Goal: Task Accomplishment & Management: Manage account settings

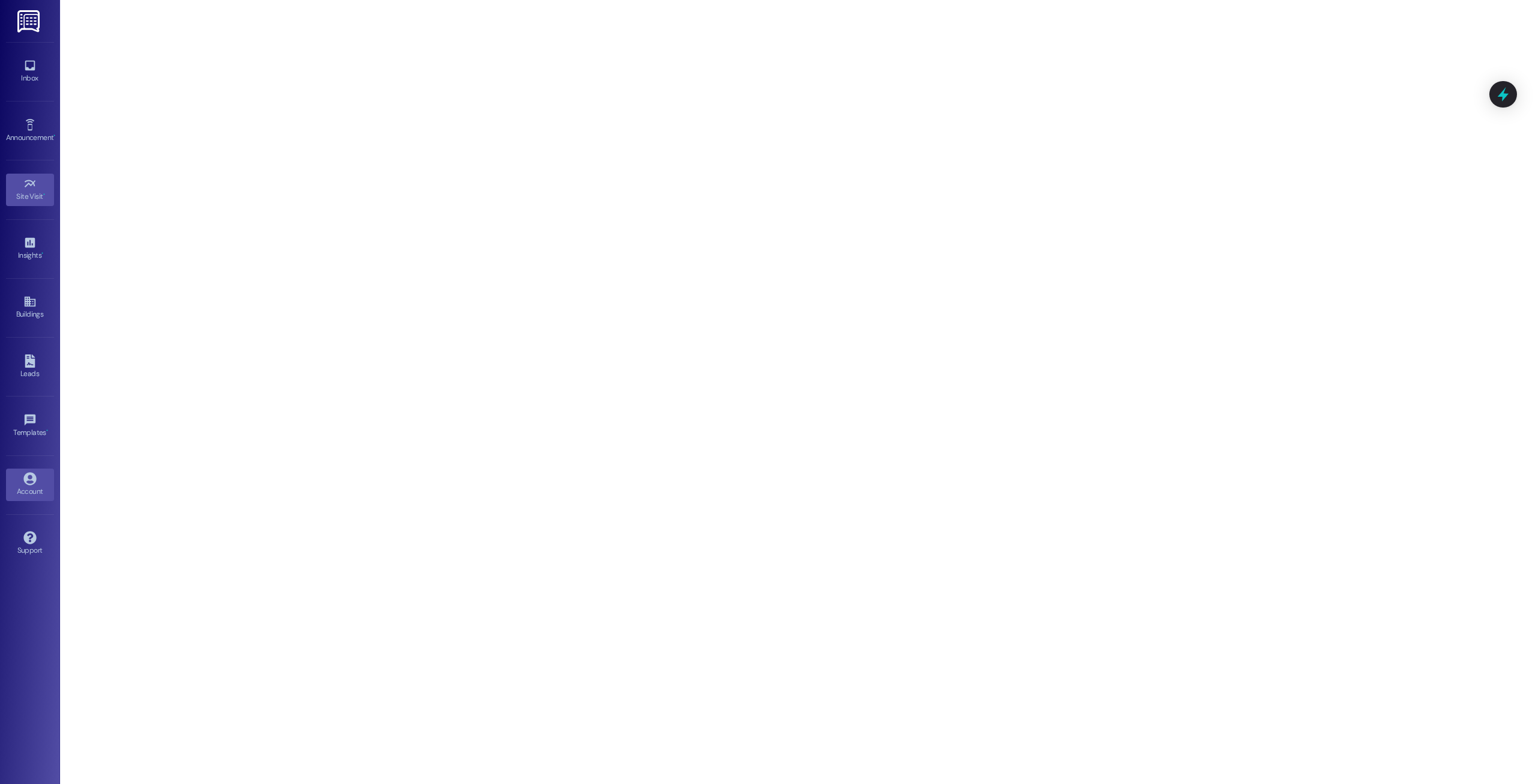
click at [23, 481] on icon at bounding box center [30, 479] width 13 height 13
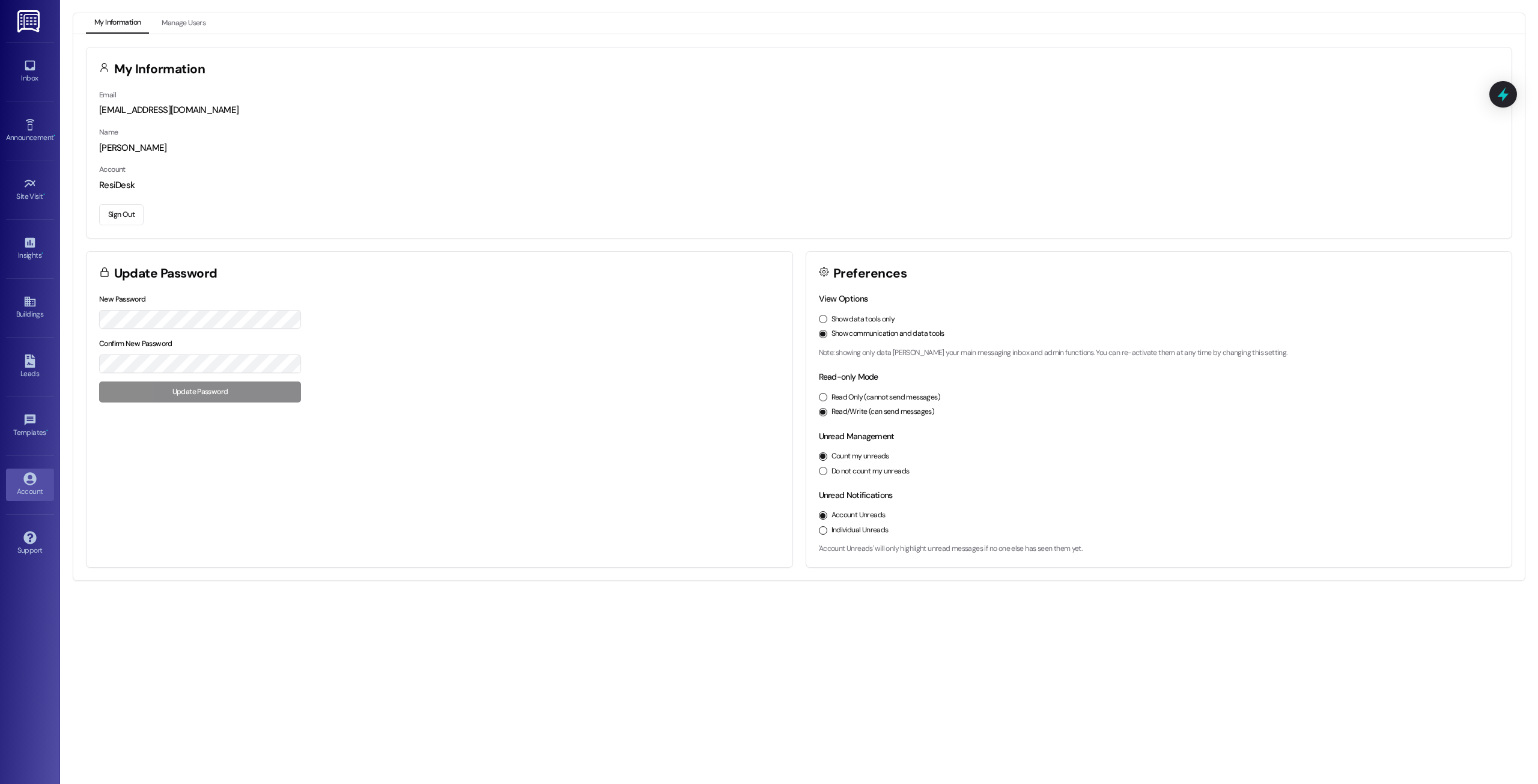
click at [115, 222] on button "Sign Out" at bounding box center [121, 214] width 44 height 21
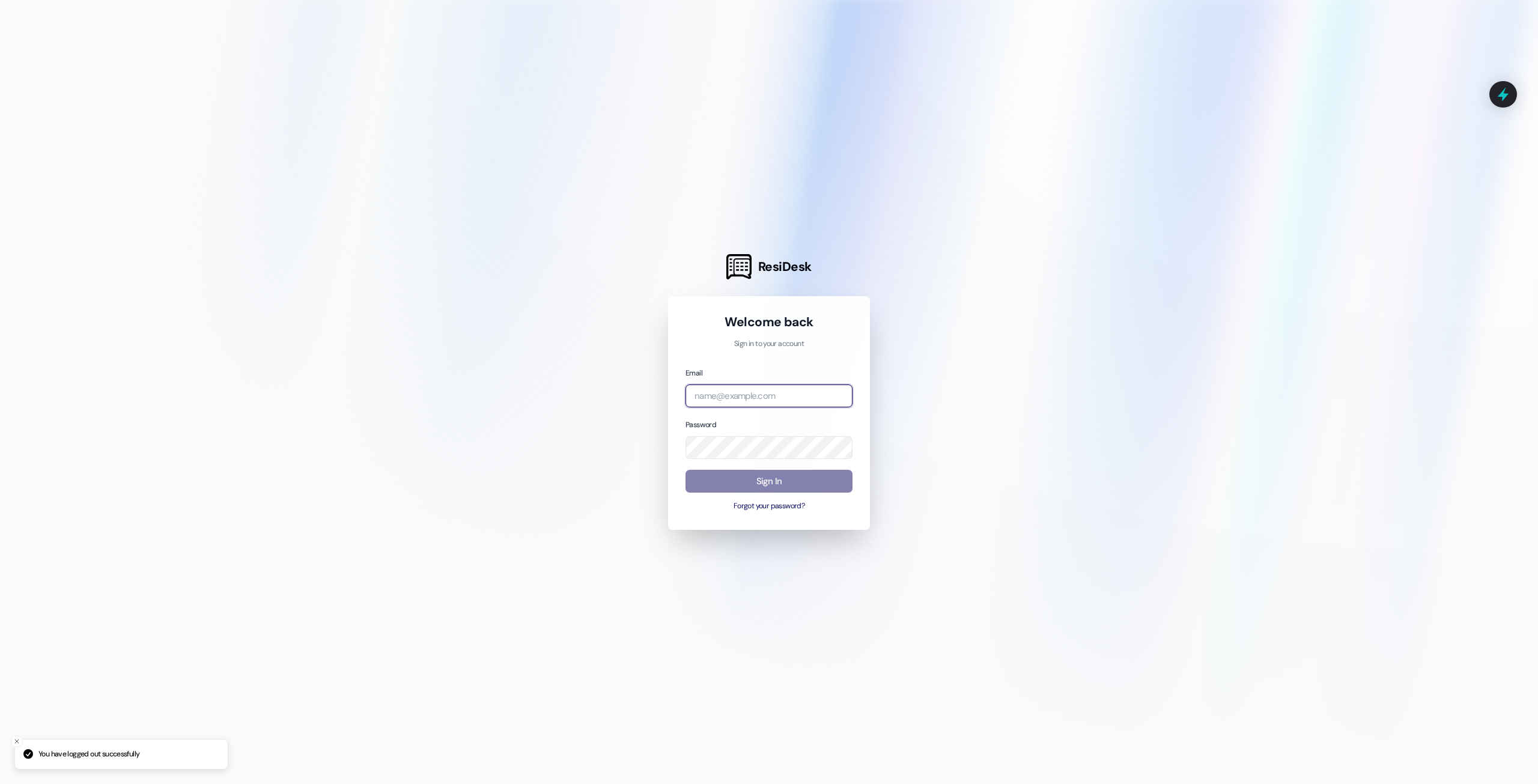
click at [754, 391] on input "email" at bounding box center [769, 396] width 167 height 23
click at [0, 783] on com-1password-button at bounding box center [0, 784] width 0 height 0
click at [794, 400] on input "email" at bounding box center [769, 396] width 167 height 23
type input "ac"
type input "e"
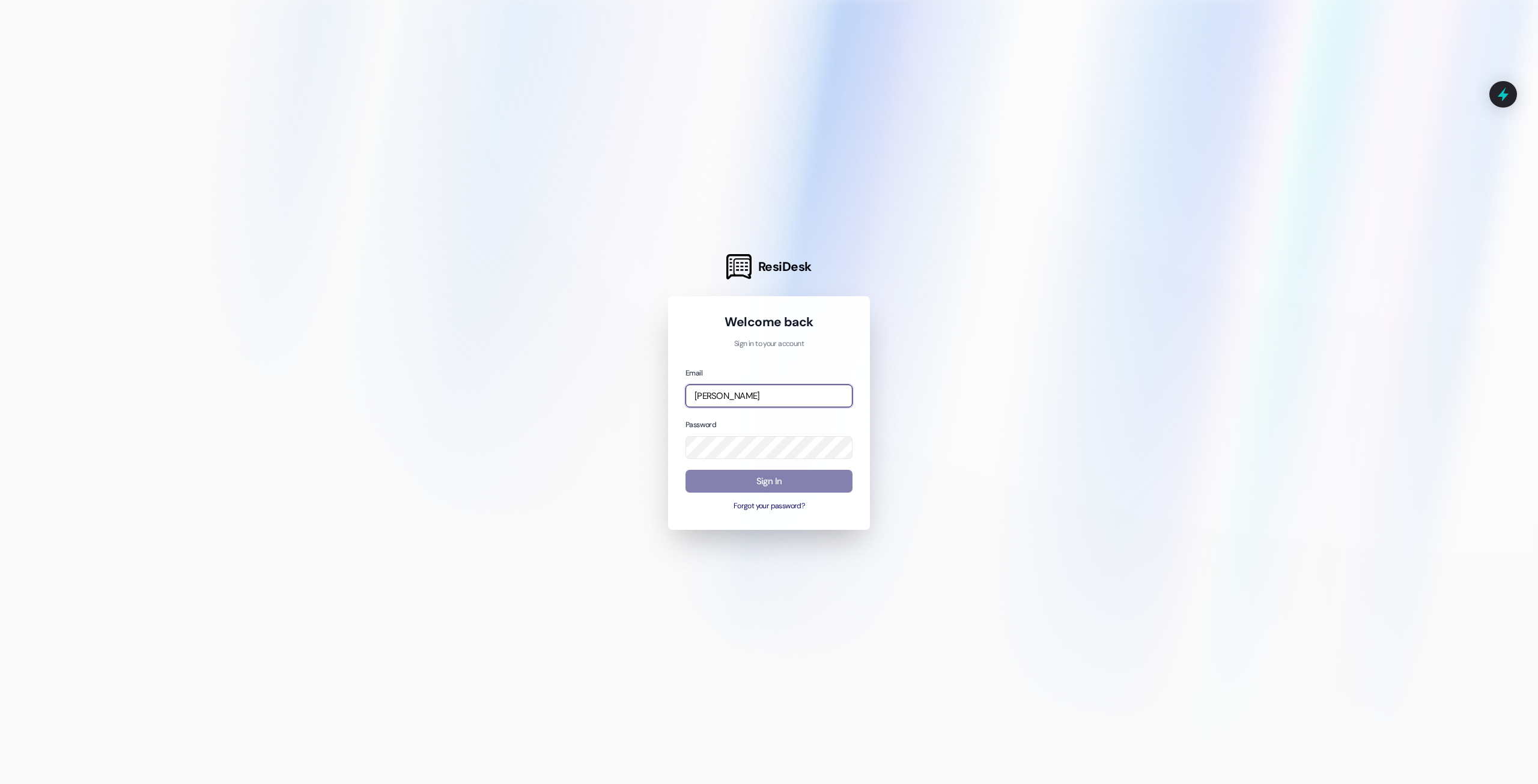
type input "[PERSON_NAME]"
click at [794, 399] on input "[PERSON_NAME]" at bounding box center [769, 396] width 167 height 23
click at [831, 402] on input "email" at bounding box center [769, 396] width 167 height 23
click at [0, 783] on com-1password-button at bounding box center [0, 784] width 0 height 0
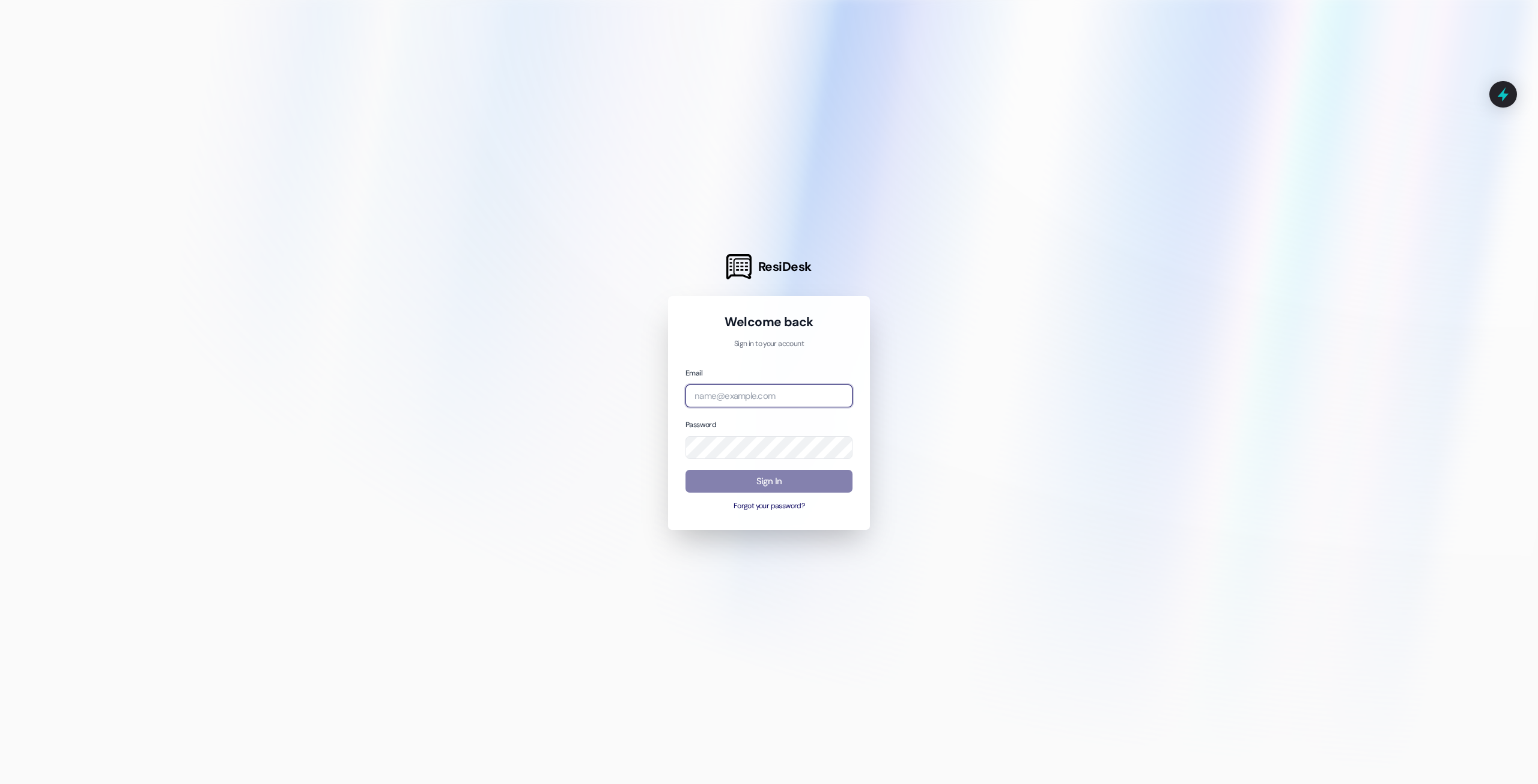
click at [0, 783] on com-1password-button at bounding box center [0, 784] width 0 height 0
click at [1067, 411] on div at bounding box center [769, 392] width 1538 height 784
click at [803, 394] on input "email" at bounding box center [769, 396] width 167 height 23
type input "automated-surveys-a.-c.-[PERSON_NAME].-c.-[PERSON_NAME][URL]"
